Goal: Use online tool/utility: Utilize a website feature to perform a specific function

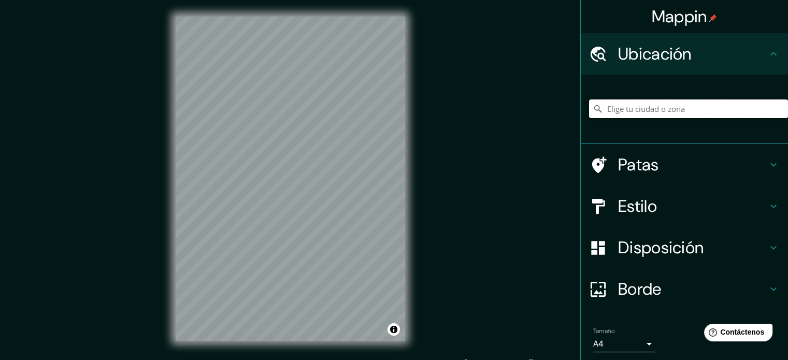
click at [669, 106] on input "Elige tu ciudad o zona" at bounding box center [688, 108] width 199 height 19
click at [661, 108] on input "Elige tu ciudad o zona" at bounding box center [688, 108] width 199 height 19
click at [649, 109] on input "Elige tu ciudad o zona" at bounding box center [688, 108] width 199 height 19
paste input "[STREET_ADDRESS]"
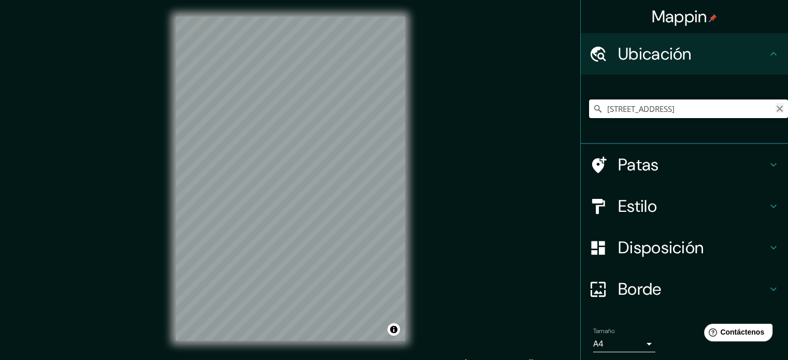
drag, startPoint x: 656, startPoint y: 108, endPoint x: 769, endPoint y: 108, distance: 113.9
click at [769, 108] on div "[STREET_ADDRESS]" at bounding box center [688, 108] width 199 height 19
paste input "[GEOGRAPHIC_DATA], 72000"
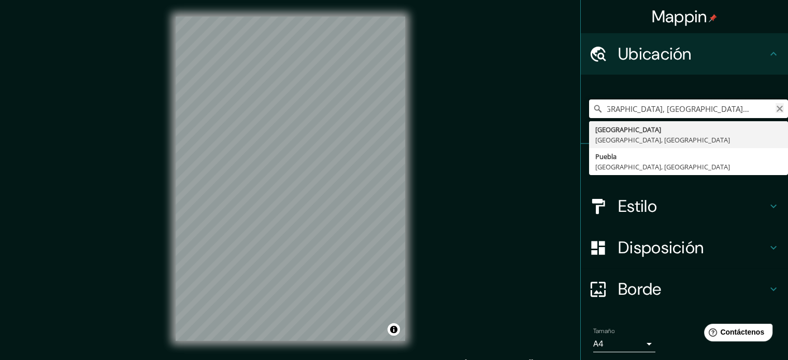
scroll to position [0, 0]
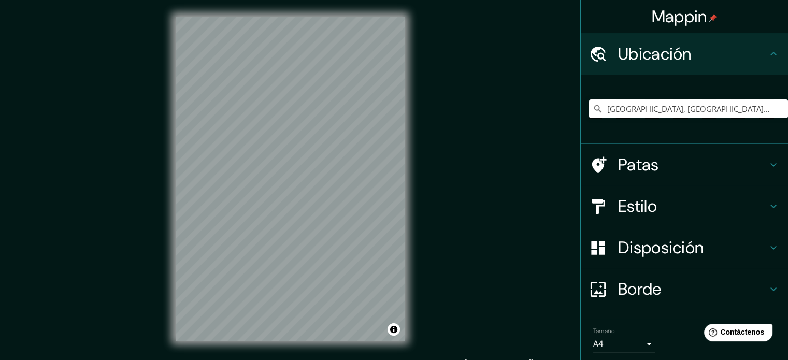
click at [747, 110] on input "[GEOGRAPHIC_DATA], [GEOGRAPHIC_DATA], [GEOGRAPHIC_DATA]" at bounding box center [688, 108] width 199 height 19
type input "[GEOGRAPHIC_DATA], [GEOGRAPHIC_DATA], [GEOGRAPHIC_DATA]"
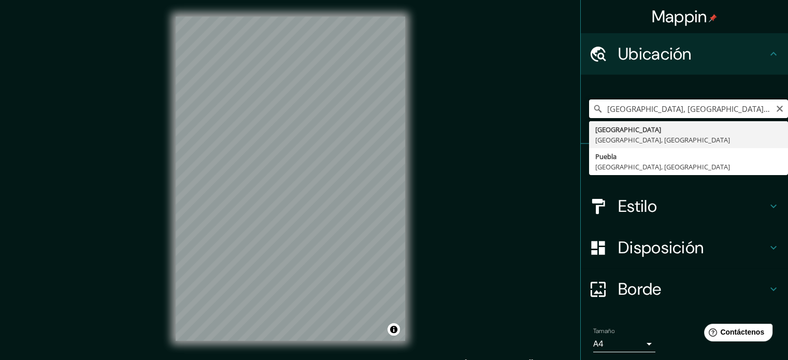
click at [661, 113] on input "[GEOGRAPHIC_DATA], [GEOGRAPHIC_DATA], [GEOGRAPHIC_DATA]" at bounding box center [688, 108] width 199 height 19
click at [777, 110] on input "[GEOGRAPHIC_DATA], [GEOGRAPHIC_DATA], [GEOGRAPHIC_DATA]" at bounding box center [688, 108] width 199 height 19
click at [775, 108] on icon "Claro" at bounding box center [779, 109] width 8 height 8
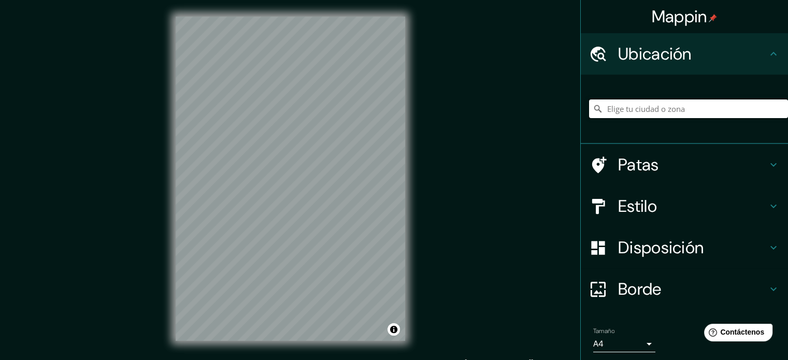
paste input "[STREET_ADDRESS][PERSON_NAME]."
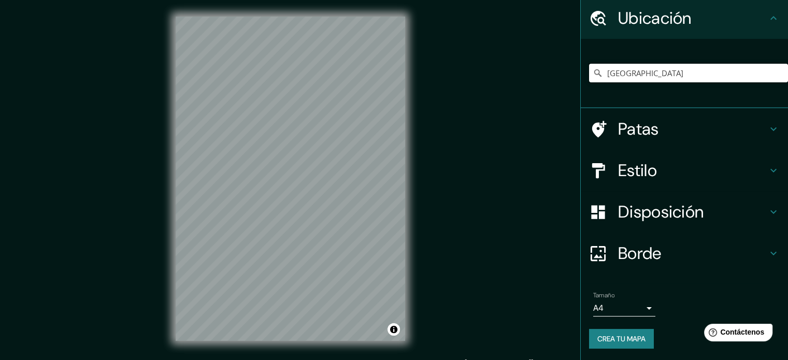
type input "[GEOGRAPHIC_DATA]"
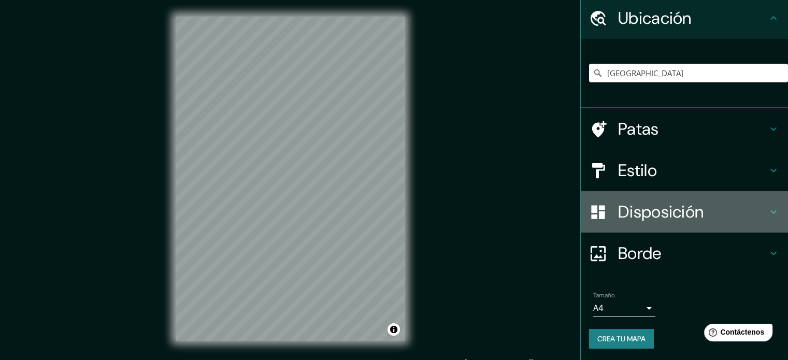
click at [679, 210] on font "Disposición" at bounding box center [660, 212] width 85 height 22
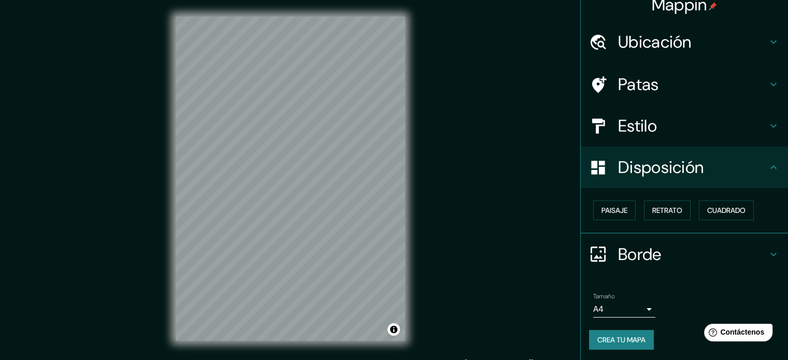
scroll to position [12, 0]
click at [632, 163] on font "Disposición" at bounding box center [660, 167] width 85 height 22
click at [640, 132] on font "Estilo" at bounding box center [637, 125] width 39 height 22
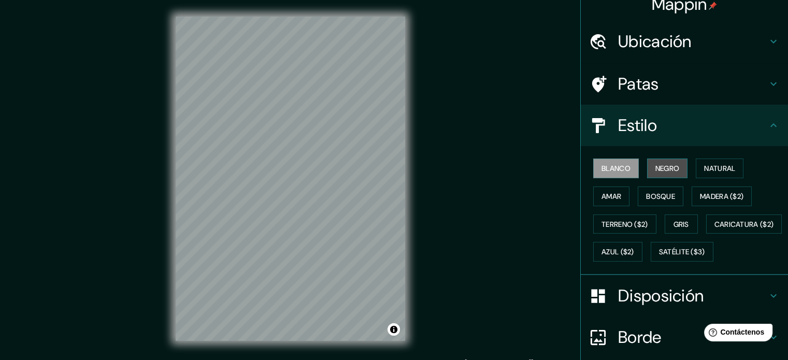
click at [657, 162] on font "Negro" at bounding box center [667, 168] width 24 height 13
click at [706, 168] on font "Natural" at bounding box center [719, 168] width 31 height 9
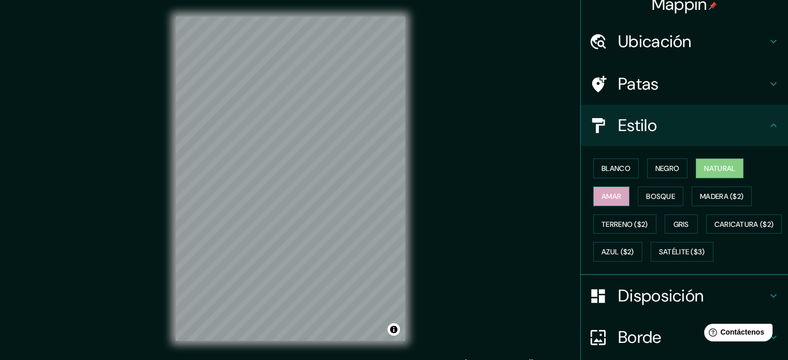
click at [603, 200] on font "Amar" at bounding box center [611, 196] width 20 height 13
click at [661, 196] on font "Bosque" at bounding box center [660, 196] width 29 height 9
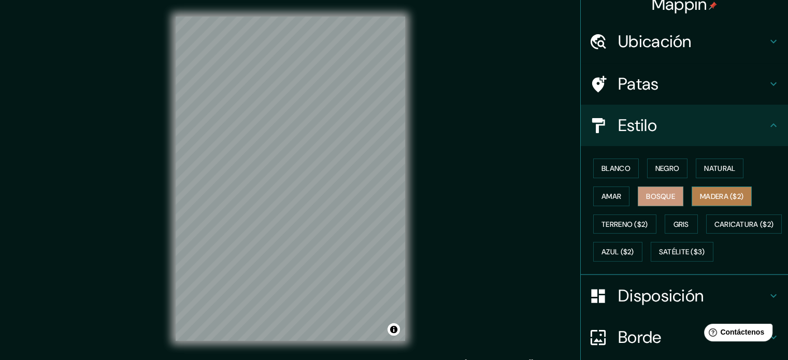
click at [716, 196] on font "Madera ($2)" at bounding box center [721, 196] width 43 height 9
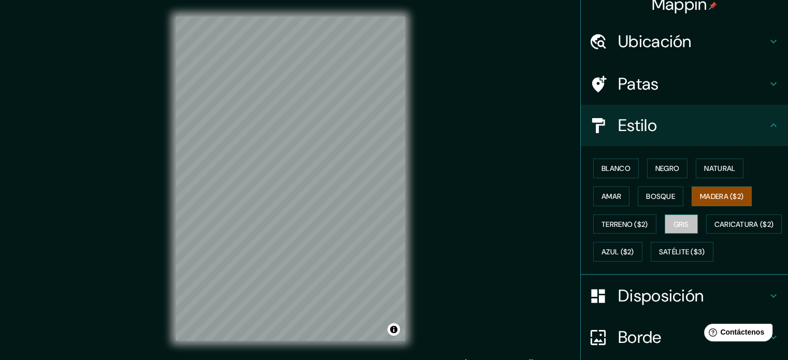
click at [686, 220] on button "Gris" at bounding box center [680, 224] width 33 height 20
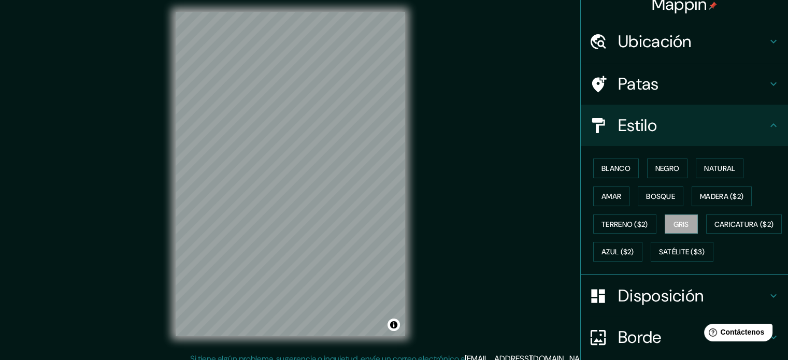
scroll to position [5, 0]
